Goal: Check status: Check status

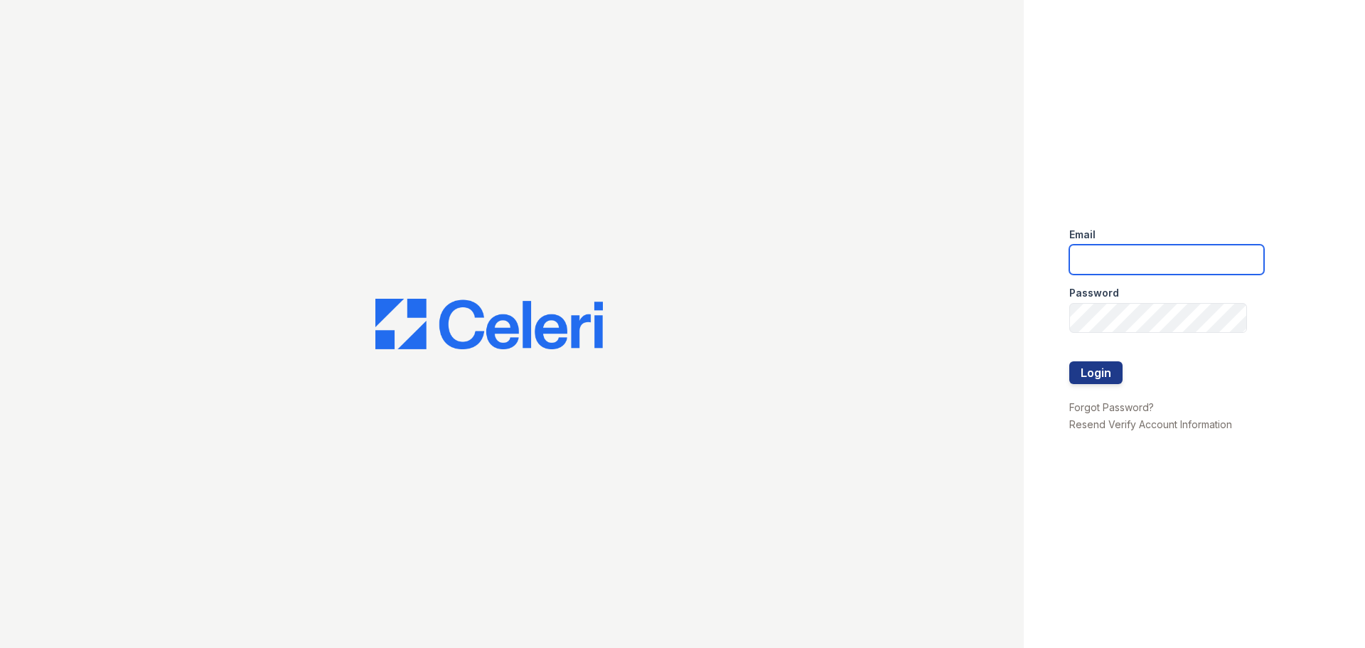
click at [1100, 256] on input "email" at bounding box center [1166, 260] width 195 height 30
type input "[EMAIL_ADDRESS][DOMAIN_NAME]"
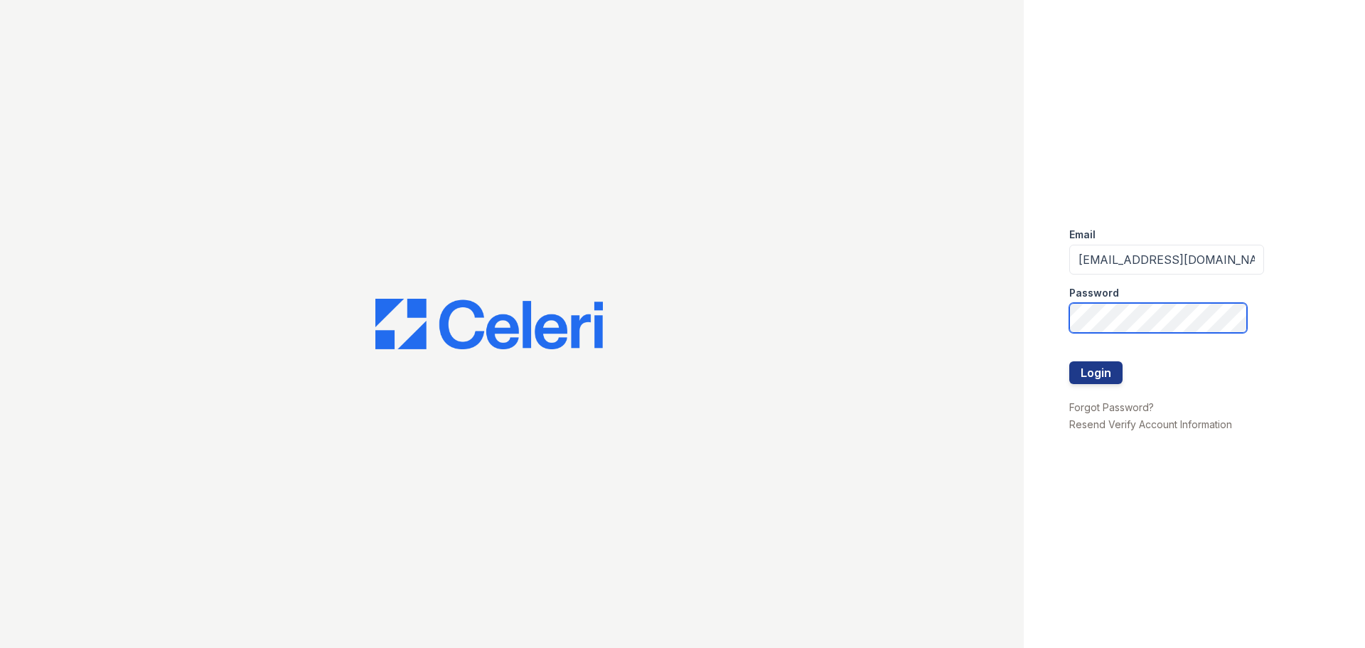
click at [1069, 361] on button "Login" at bounding box center [1095, 372] width 53 height 23
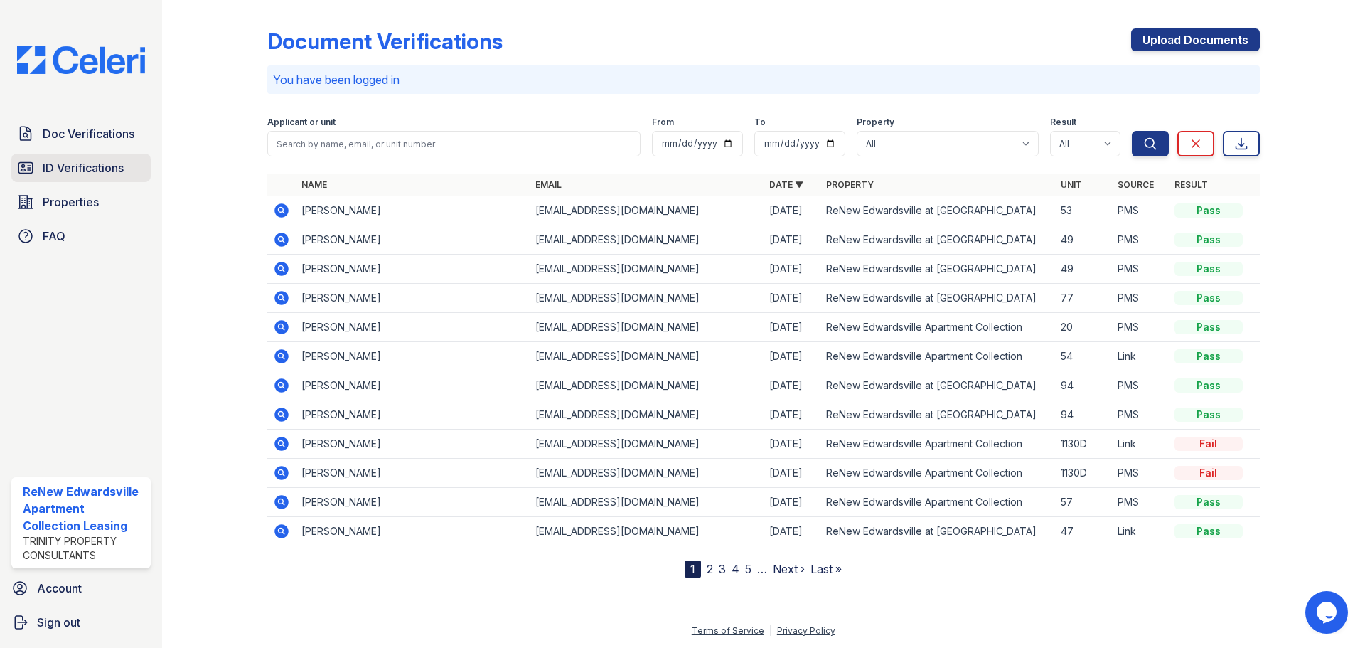
click at [87, 168] on span "ID Verifications" at bounding box center [83, 167] width 81 height 17
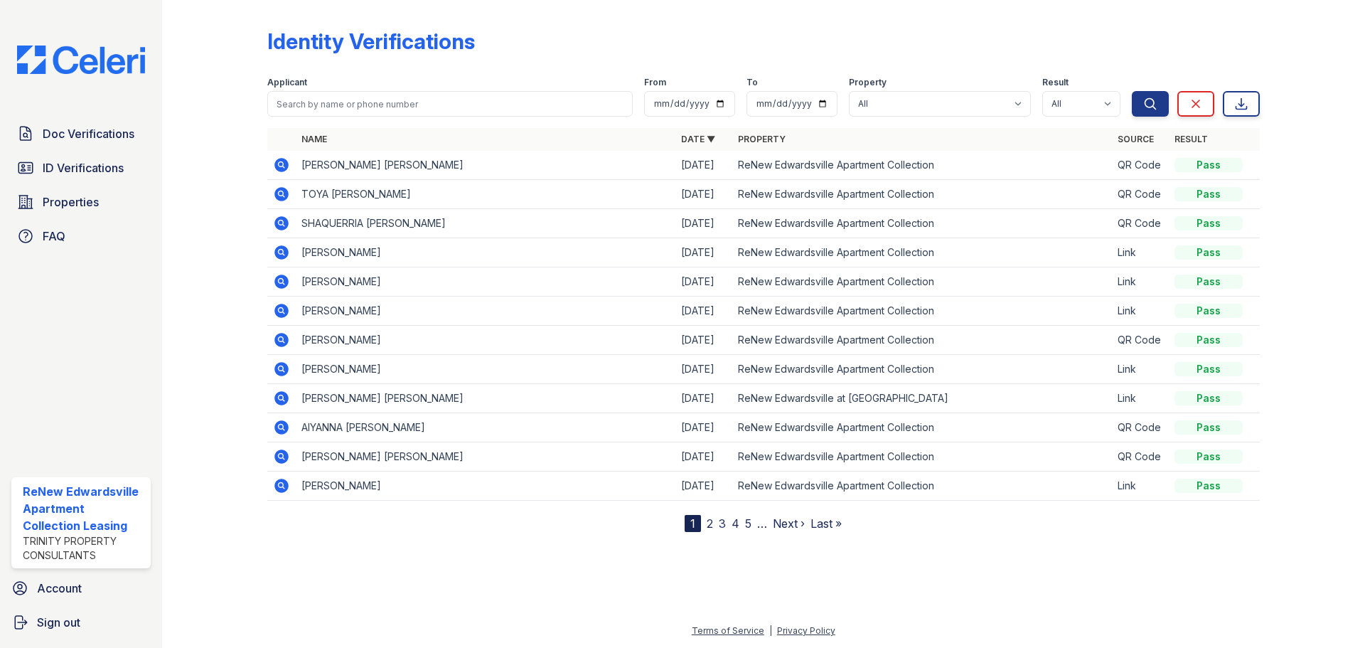
click at [707, 525] on link "2" at bounding box center [710, 523] width 6 height 14
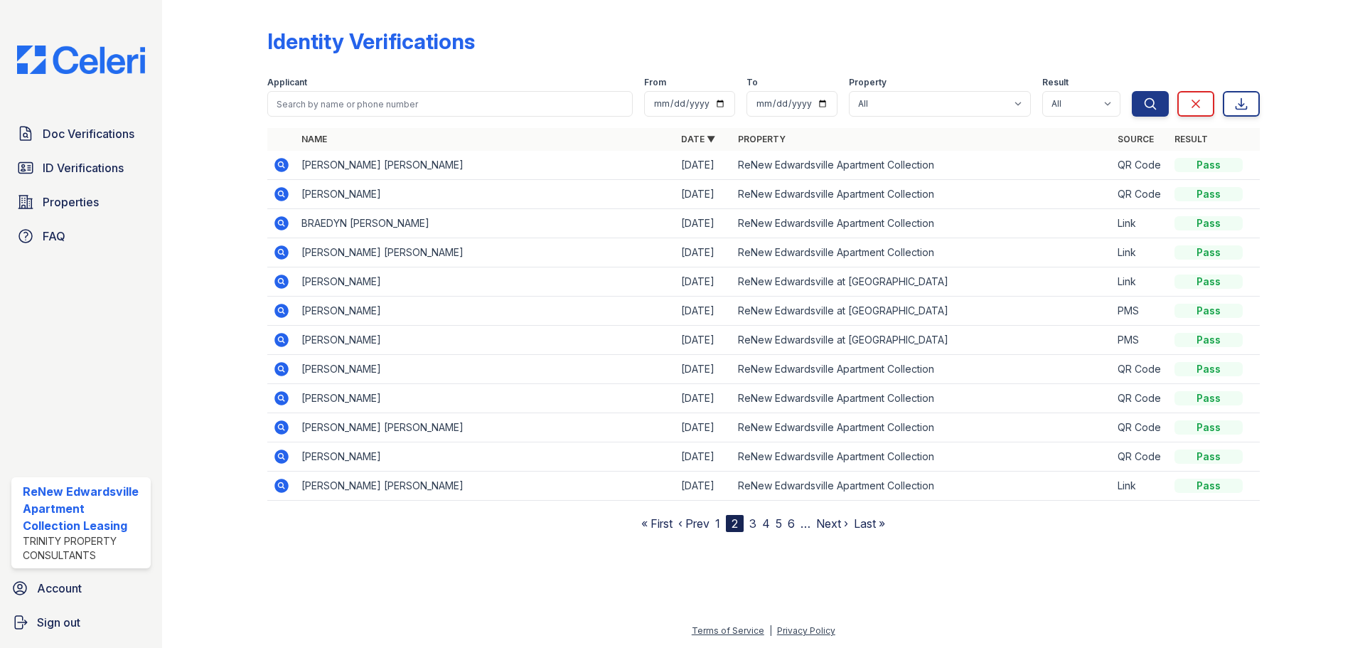
click at [750, 523] on link "3" at bounding box center [752, 523] width 7 height 14
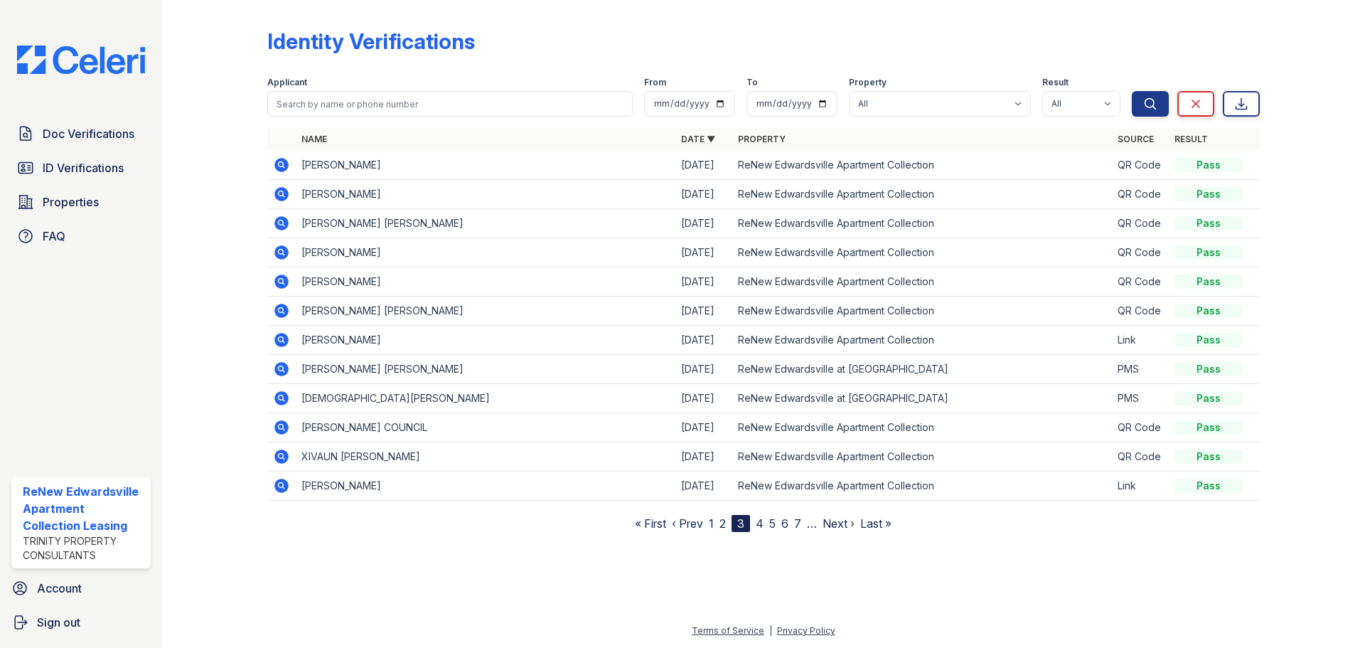
click at [726, 526] on link "2" at bounding box center [722, 523] width 6 height 14
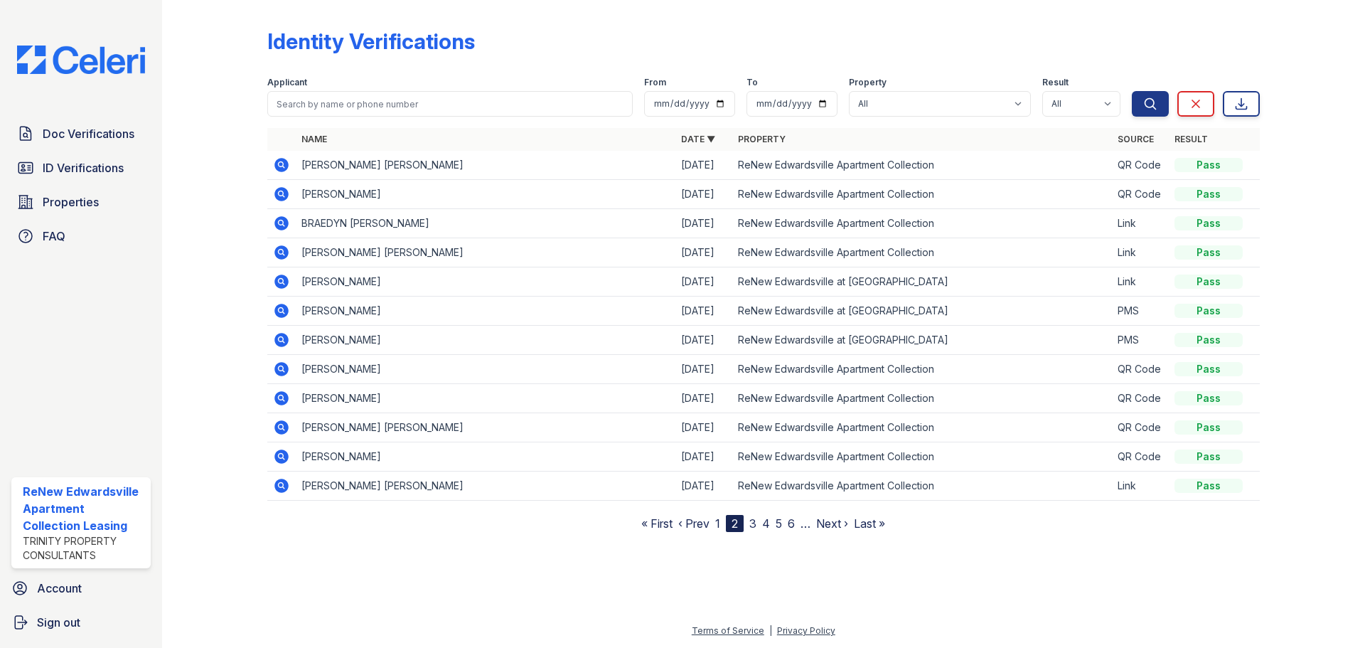
click at [281, 314] on icon at bounding box center [281, 311] width 14 height 14
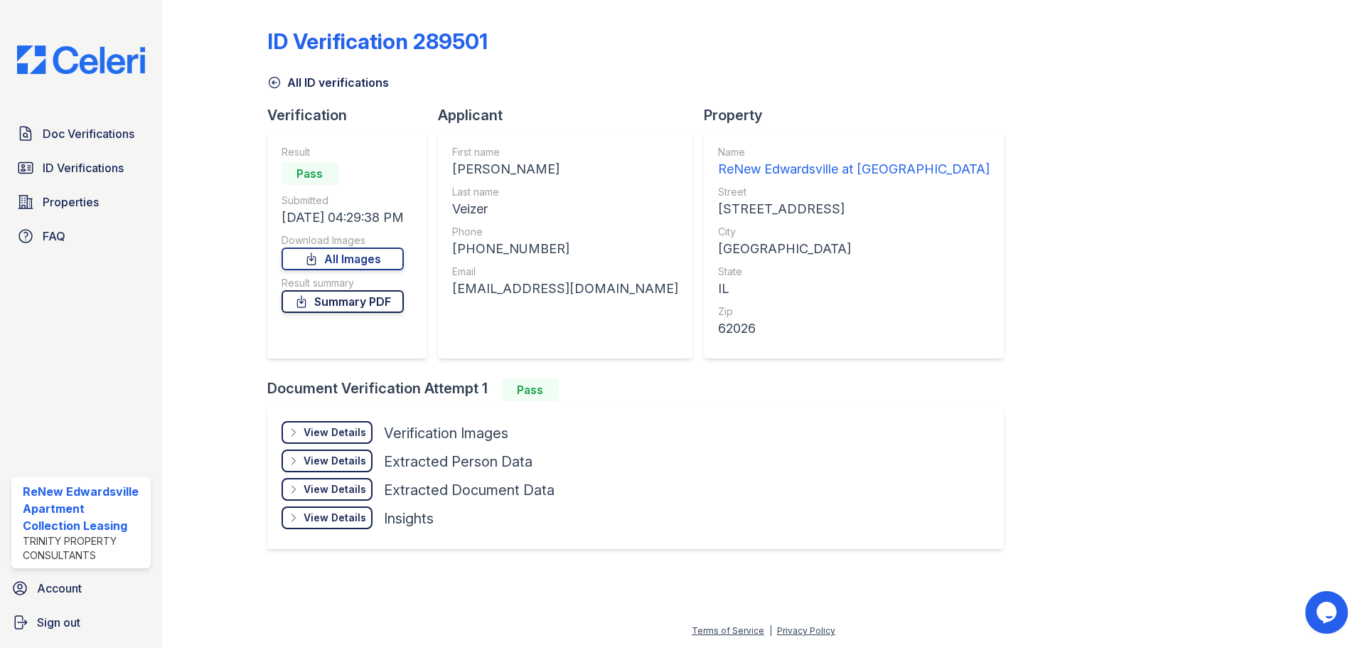
click at [342, 309] on link "Summary PDF" at bounding box center [342, 301] width 122 height 23
